Goal: Task Accomplishment & Management: Use online tool/utility

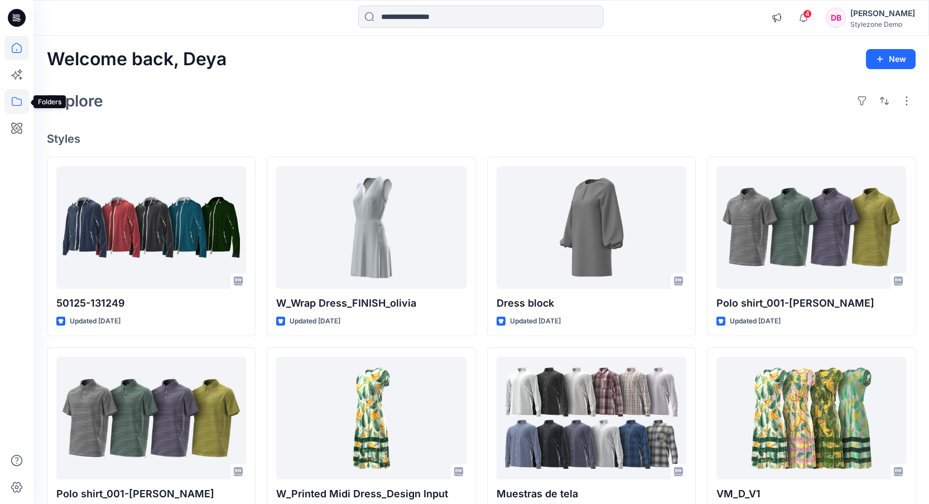
click at [22, 104] on icon at bounding box center [16, 101] width 25 height 25
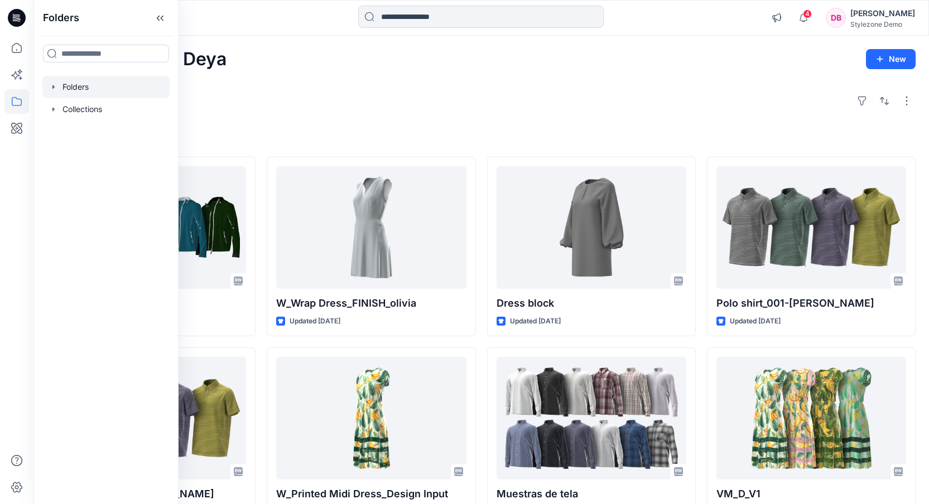
click at [82, 91] on div at bounding box center [105, 87] width 127 height 22
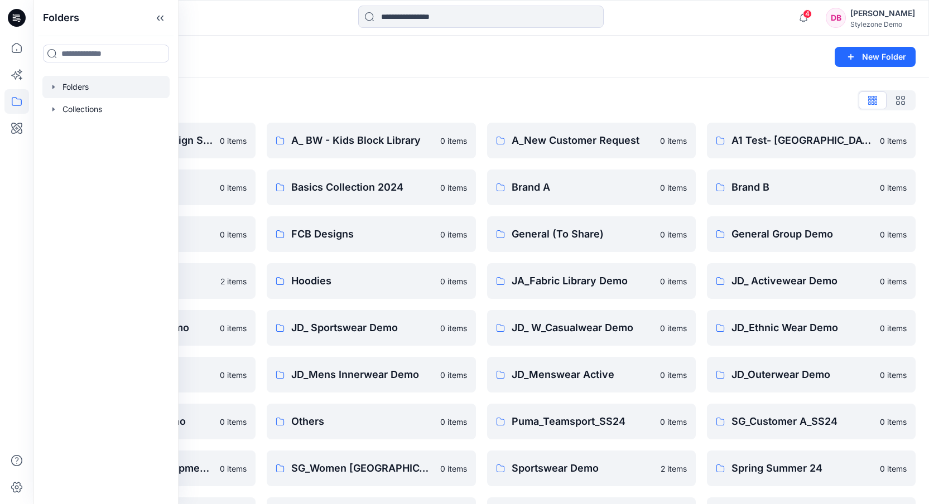
click at [466, 81] on div "Folders List 3D Styling and Campaign Shoots 0 items A1 Test- SS24 0 items Denim…" at bounding box center [480, 335] width 895 height 515
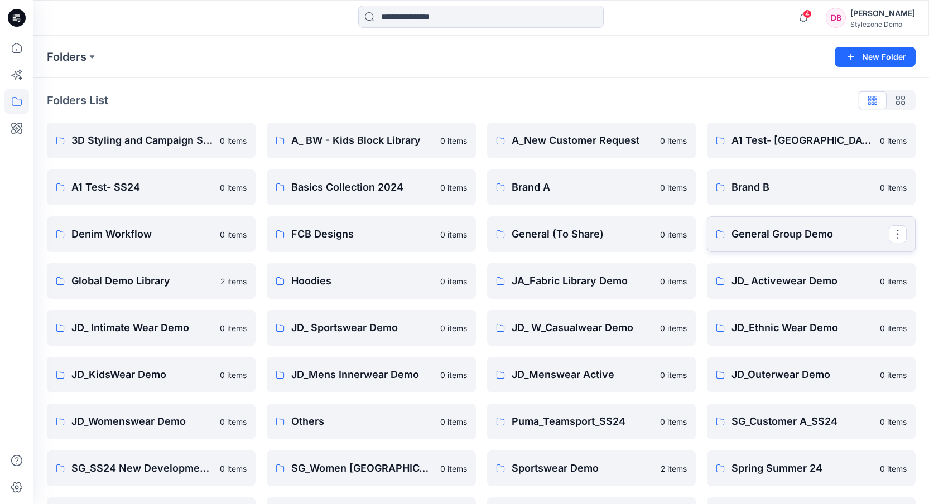
click at [765, 229] on p "General Group Demo" at bounding box center [809, 234] width 157 height 16
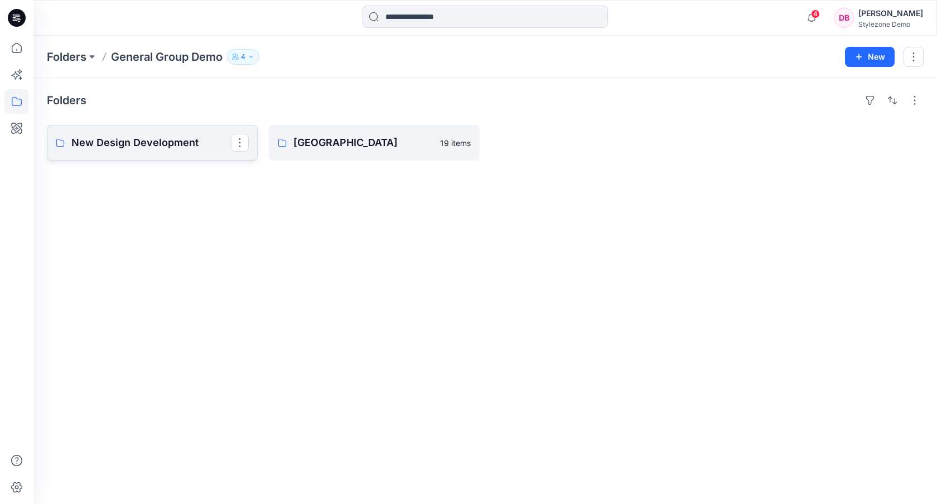
click at [163, 138] on p "New Design Development" at bounding box center [151, 143] width 160 height 16
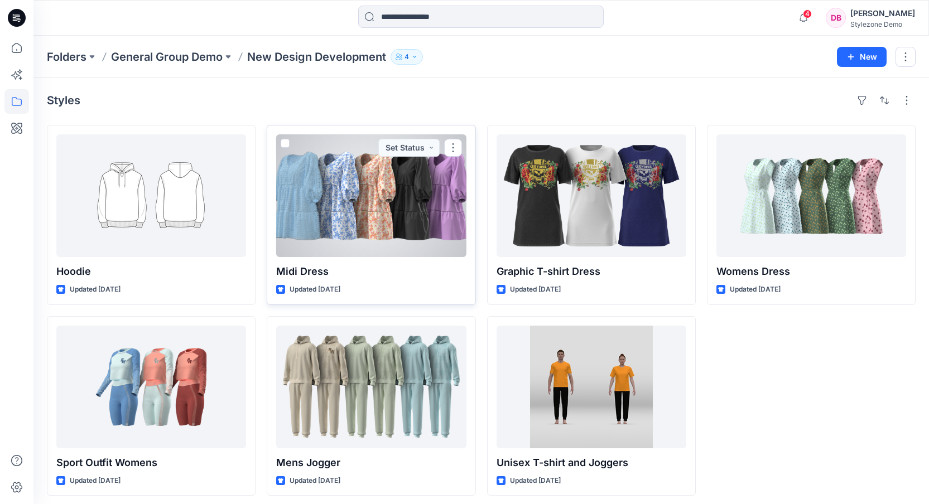
click at [364, 210] on div at bounding box center [371, 195] width 190 height 123
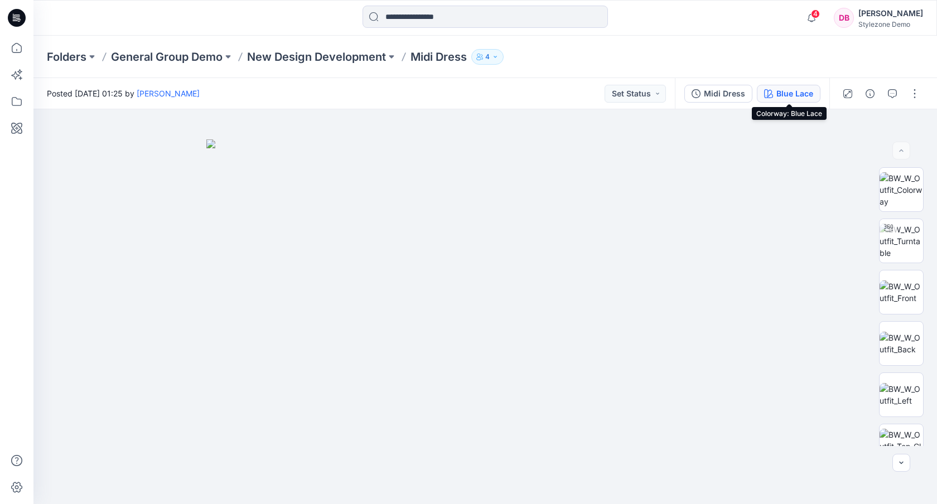
click at [783, 97] on div "Blue Lace" at bounding box center [795, 94] width 37 height 12
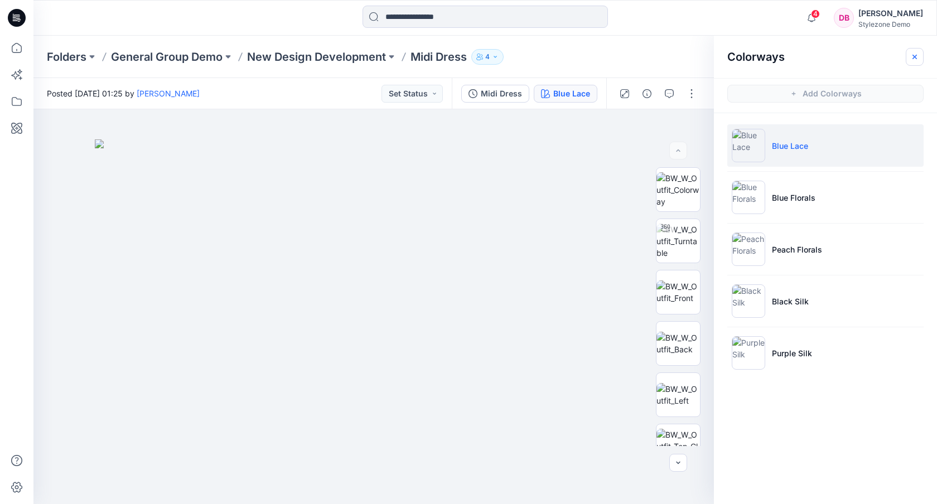
click at [914, 58] on icon "button" at bounding box center [914, 56] width 9 height 9
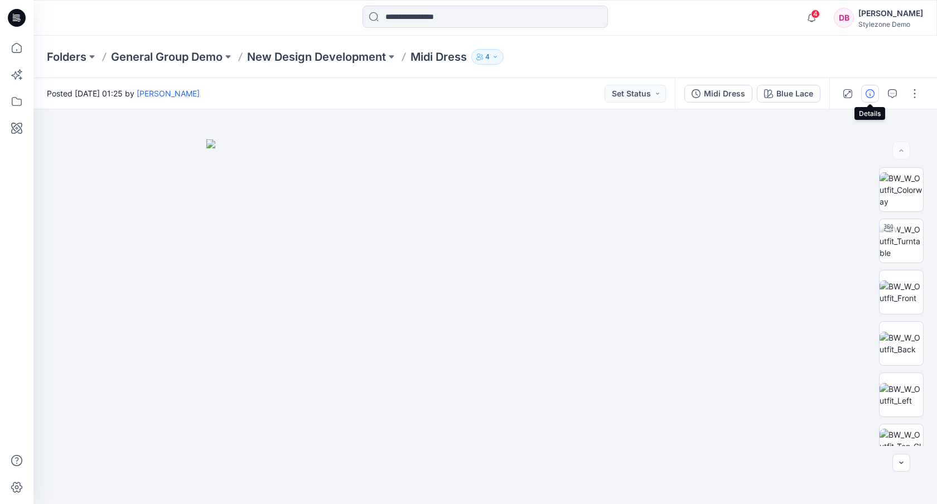
click at [874, 92] on icon "button" at bounding box center [870, 93] width 9 height 9
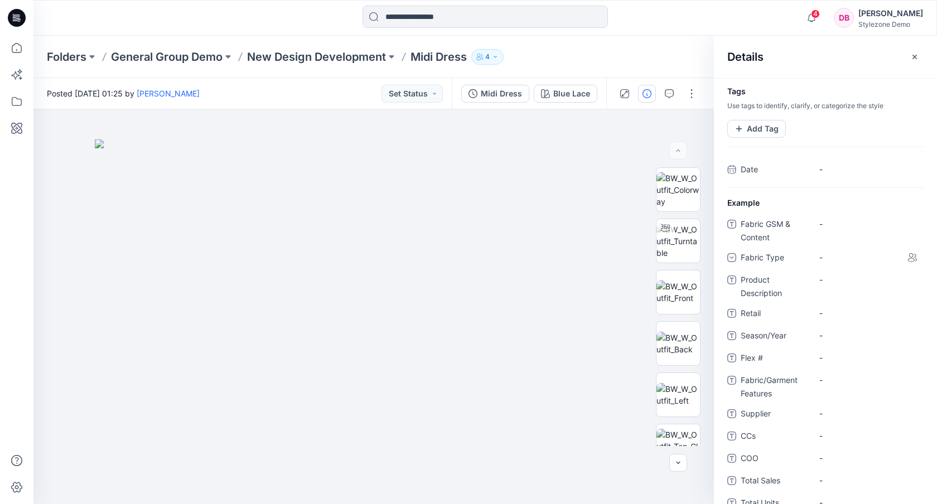
click at [908, 257] on icon at bounding box center [912, 257] width 9 height 9
click at [824, 258] on div "-" at bounding box center [827, 258] width 17 height 12
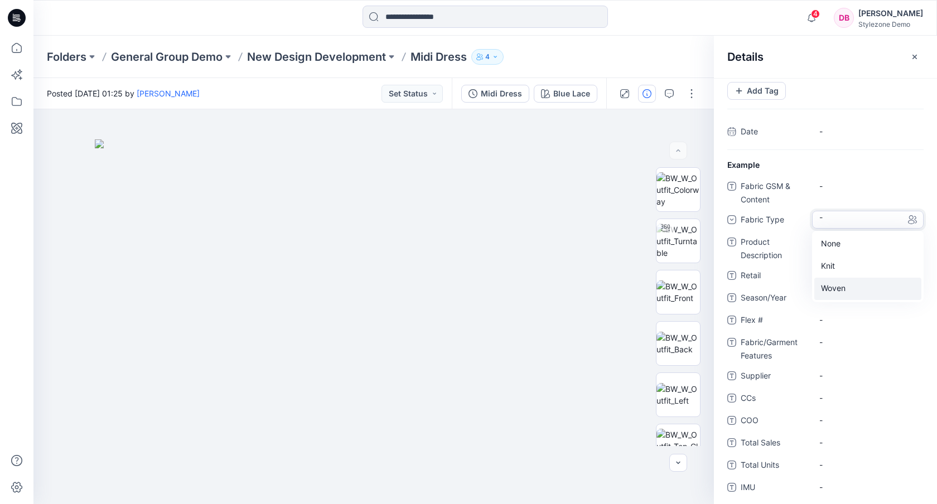
scroll to position [49, 0]
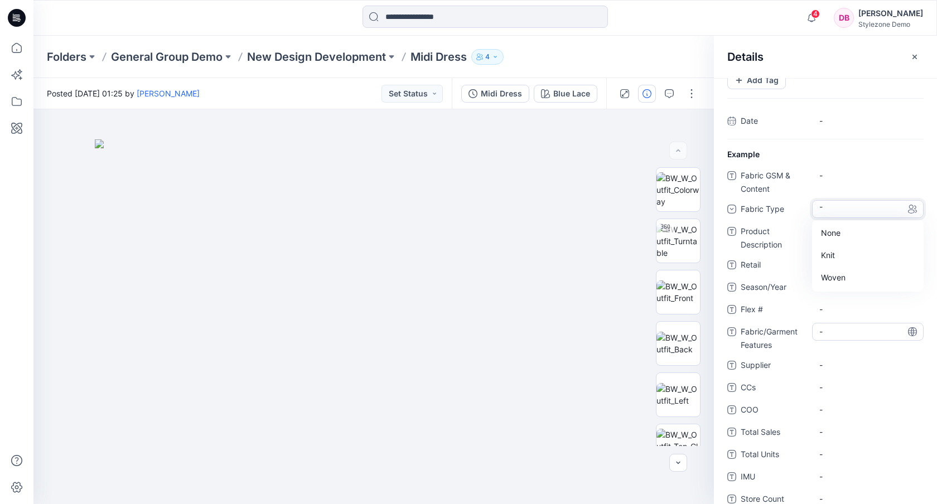
click at [835, 333] on Features "-" at bounding box center [867, 332] width 97 height 12
click at [836, 307] on \ "-" at bounding box center [867, 309] width 97 height 12
click at [836, 292] on span "-" at bounding box center [867, 287] width 97 height 12
click at [908, 287] on icon at bounding box center [912, 287] width 9 height 9
click at [908, 264] on icon at bounding box center [912, 265] width 9 height 9
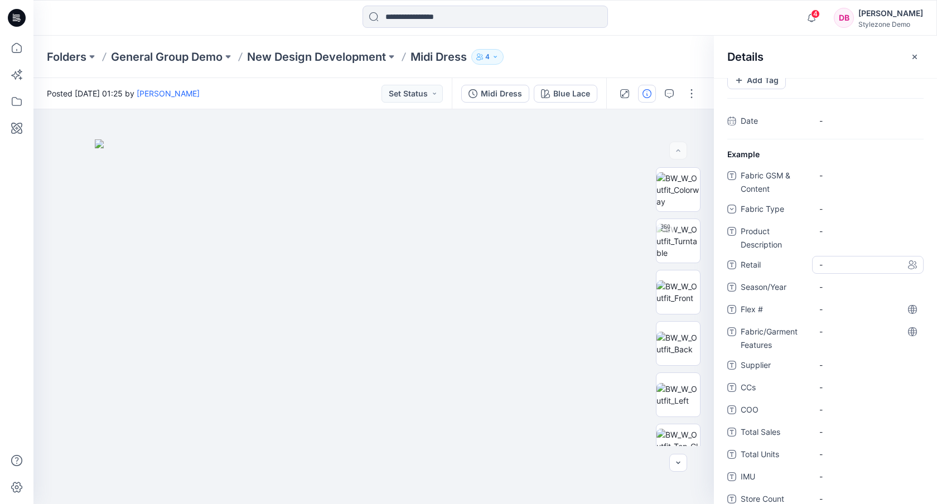
click at [872, 266] on span "-" at bounding box center [867, 265] width 97 height 12
click at [908, 263] on icon at bounding box center [912, 265] width 9 height 9
click at [848, 267] on span "-" at bounding box center [867, 265] width 97 height 12
type textarea "*"
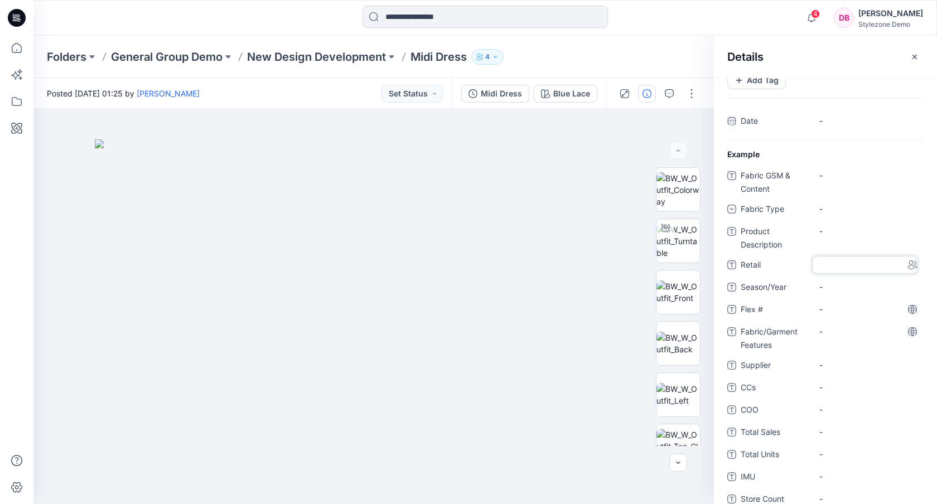
click at [836, 421] on div "Fabric GSM & Content - Fabric Type - Product Description - Retail Season/Year -…" at bounding box center [825, 415] width 196 height 496
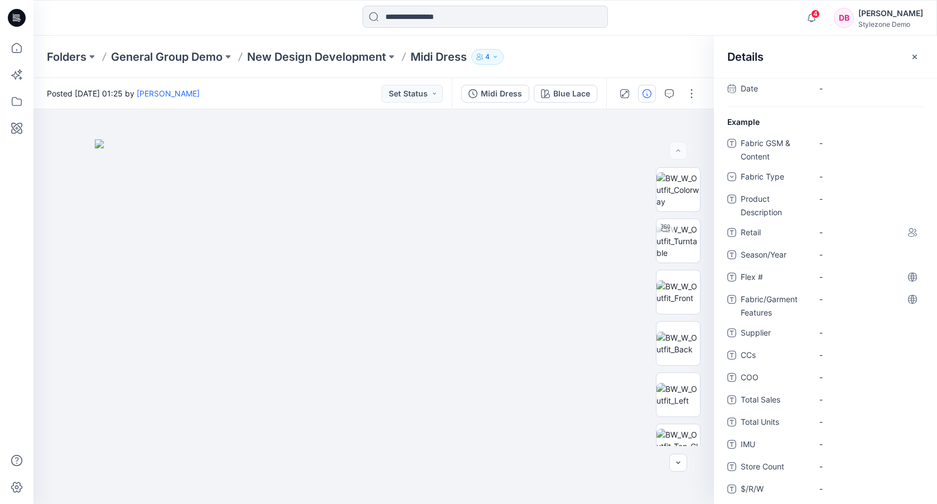
scroll to position [0, 0]
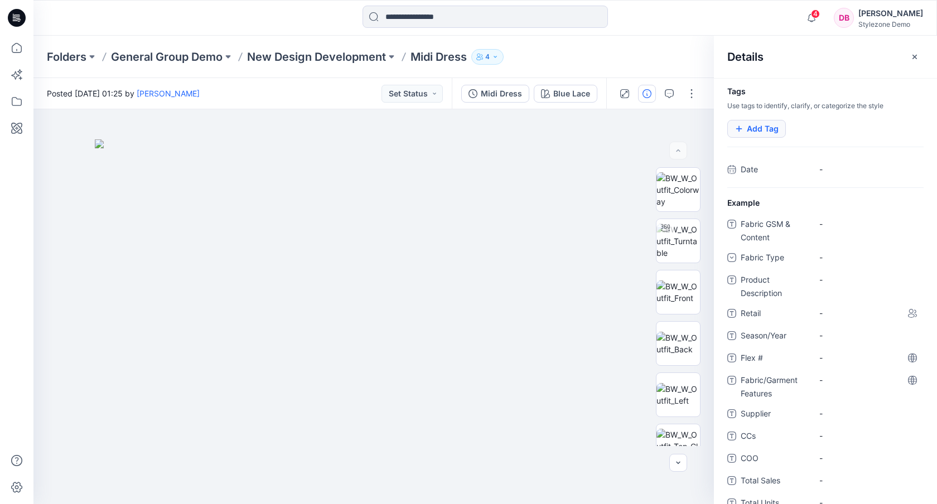
click at [769, 123] on button "Add Tag" at bounding box center [756, 129] width 59 height 18
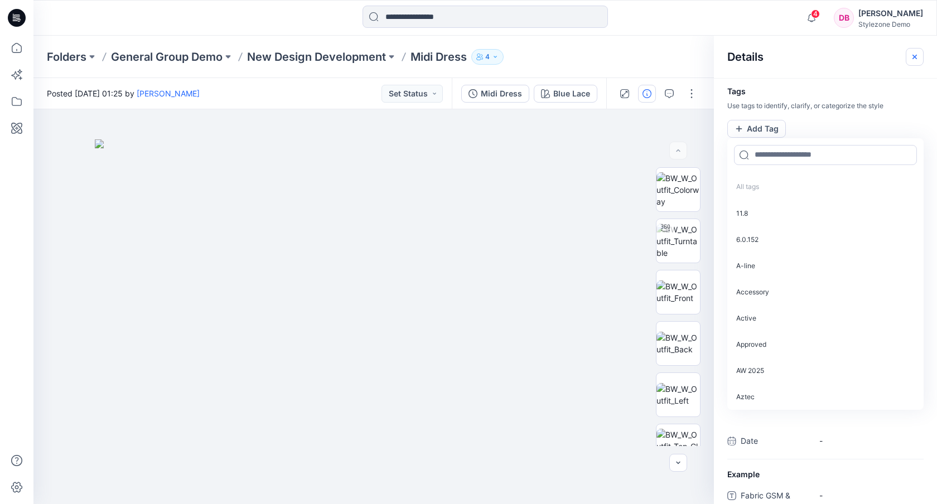
click at [913, 60] on icon "button" at bounding box center [914, 56] width 9 height 9
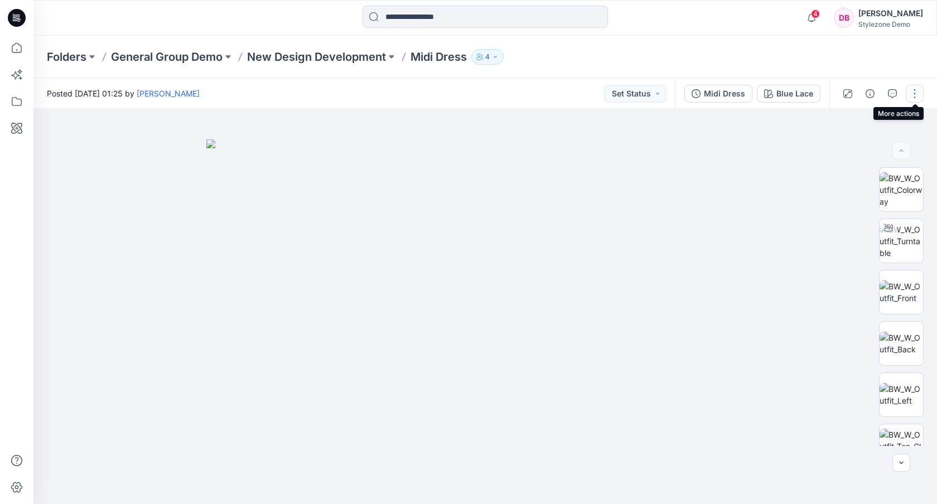
click at [915, 88] on button "button" at bounding box center [915, 94] width 18 height 18
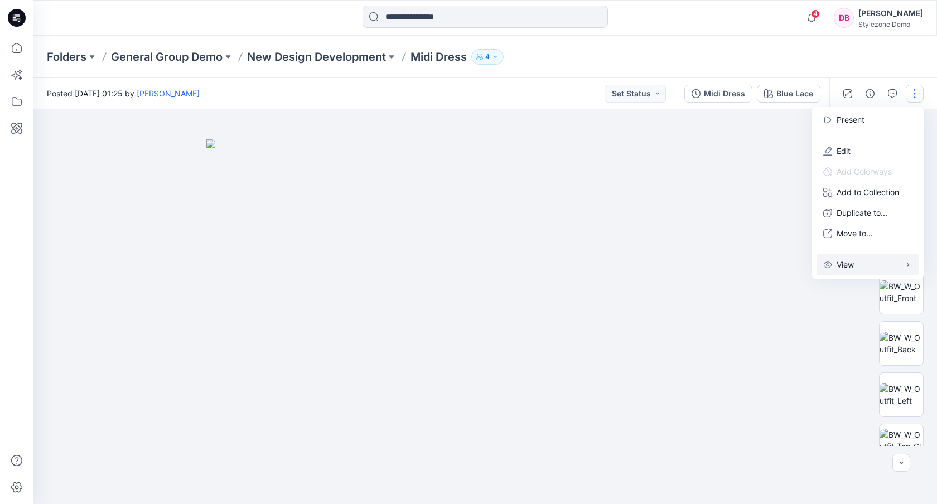
click at [850, 260] on p "View" at bounding box center [845, 265] width 17 height 12
click at [824, 59] on div "Folders General Group Demo New Design Development Midi Dress 4" at bounding box center [442, 57] width 790 height 16
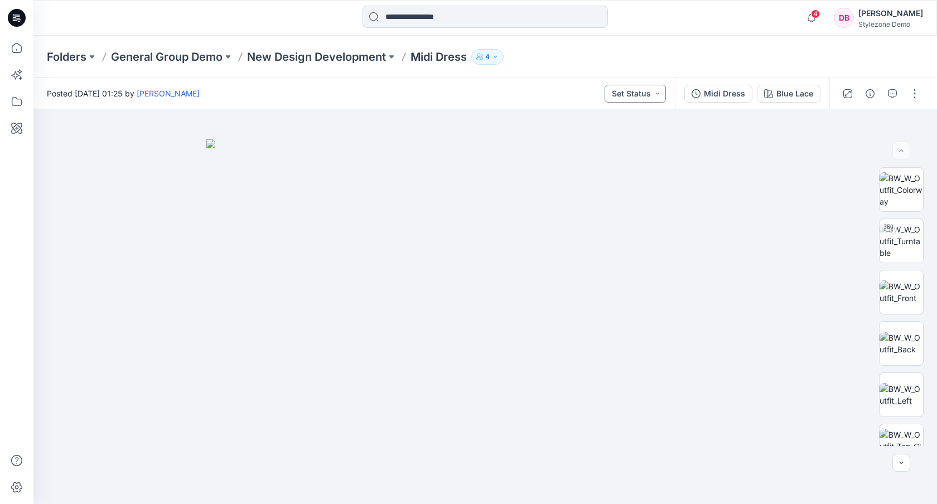
click at [650, 97] on button "Set Status" at bounding box center [635, 94] width 61 height 18
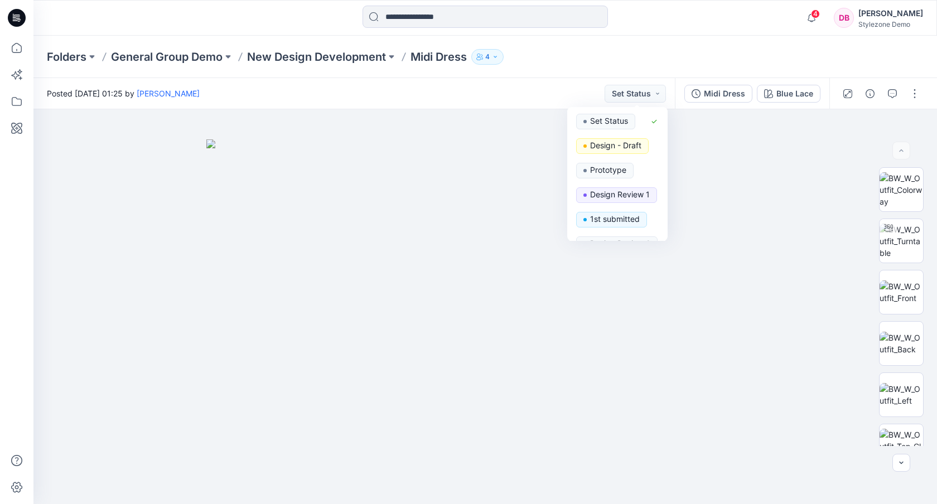
click at [681, 62] on div "Folders General Group Demo New Design Development Midi Dress 4" at bounding box center [442, 57] width 790 height 16
